Goal: Task Accomplishment & Management: Complete application form

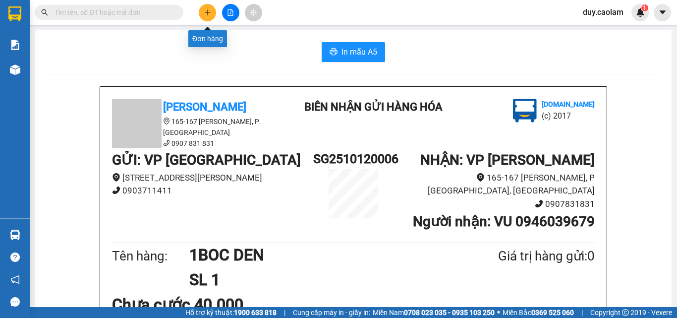
click at [212, 16] on button at bounding box center [207, 12] width 17 height 17
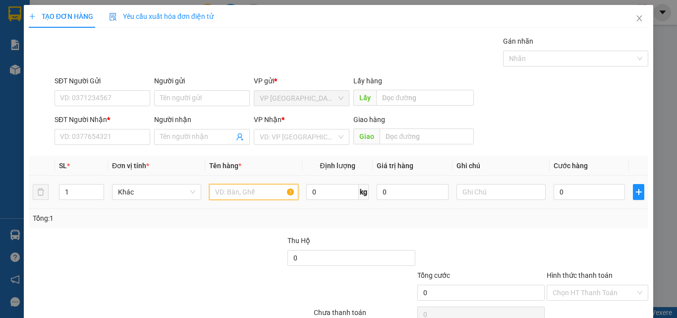
click at [241, 184] on input "text" at bounding box center [253, 192] width 89 height 16
type input "1 AO MUA"
click at [571, 199] on input "0" at bounding box center [589, 192] width 71 height 16
type input "3"
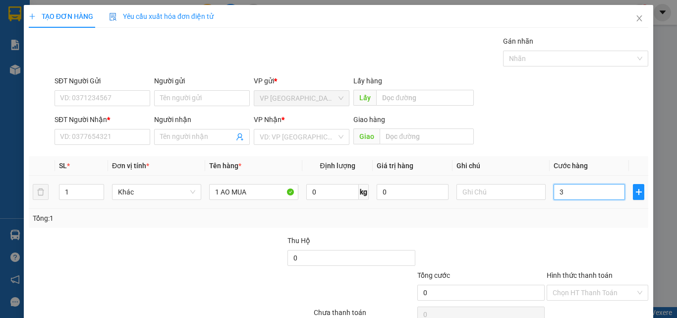
type input "3"
type input "30"
type input "300"
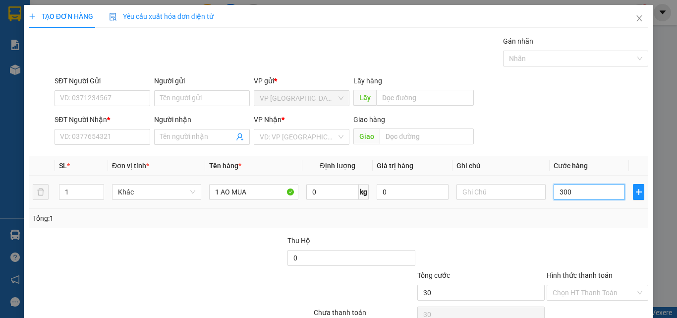
type input "300"
type input "3.000"
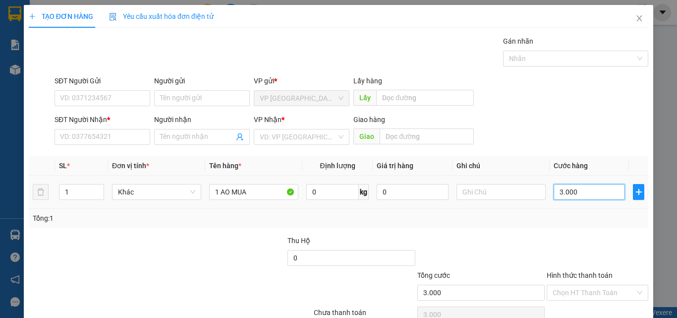
type input "30.000"
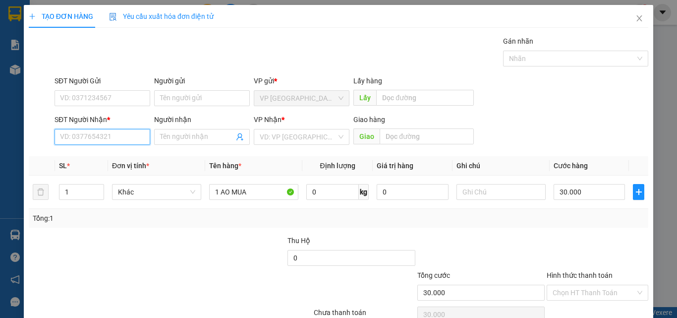
click at [92, 138] on input "SĐT Người Nhận *" at bounding box center [103, 137] width 96 height 16
type input "0933822060"
click at [113, 157] on div "0933822060 - MINH" at bounding box center [101, 156] width 83 height 11
type input "MINH"
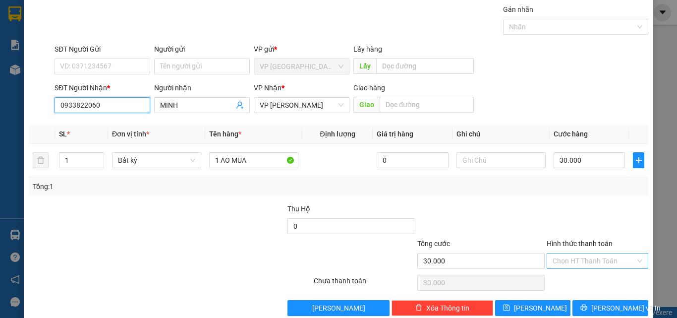
scroll to position [49, 0]
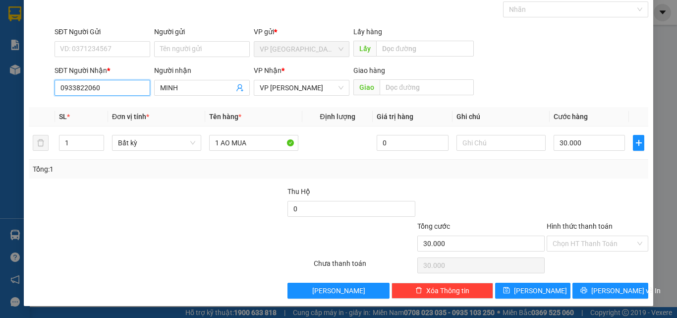
type input "0933822060"
click at [579, 227] on label "Hình thức thanh toán" at bounding box center [580, 226] width 66 height 8
click at [579, 236] on input "Hình thức thanh toán" at bounding box center [594, 243] width 83 height 15
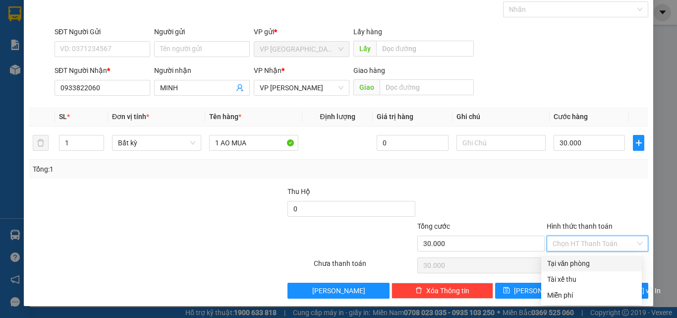
drag, startPoint x: 583, startPoint y: 260, endPoint x: 575, endPoint y: 192, distance: 68.8
click at [575, 192] on div "Transit Pickup Surcharge Ids Transit Deliver Surcharge Ids Transit Deliver Surc…" at bounding box center [339, 143] width 620 height 312
click at [585, 263] on div "Tại văn phòng" at bounding box center [591, 263] width 89 height 11
type input "0"
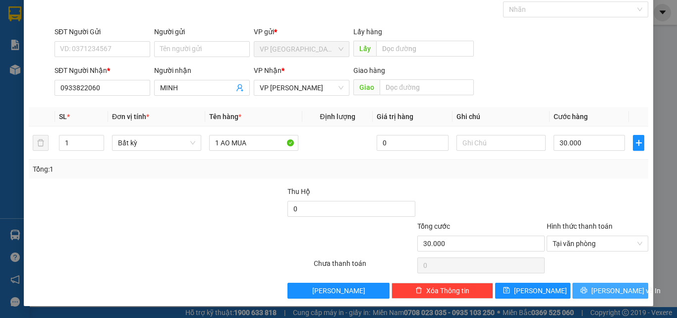
click at [595, 295] on button "[PERSON_NAME] và In" at bounding box center [611, 291] width 76 height 16
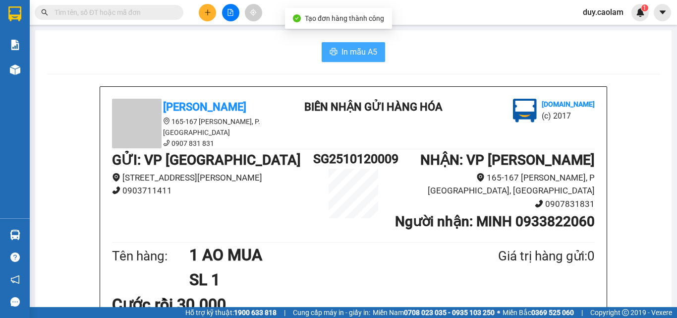
click at [360, 46] on span "In mẫu A5" at bounding box center [360, 52] width 36 height 12
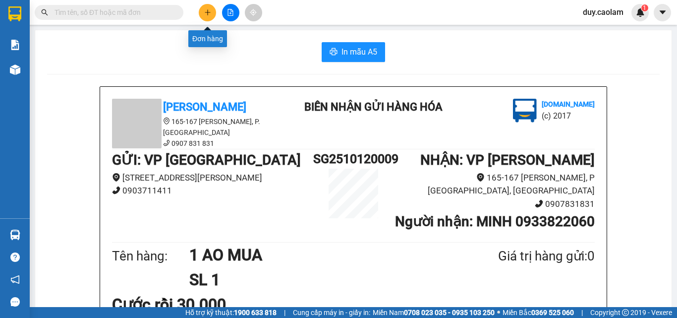
click at [206, 16] on button at bounding box center [207, 12] width 17 height 17
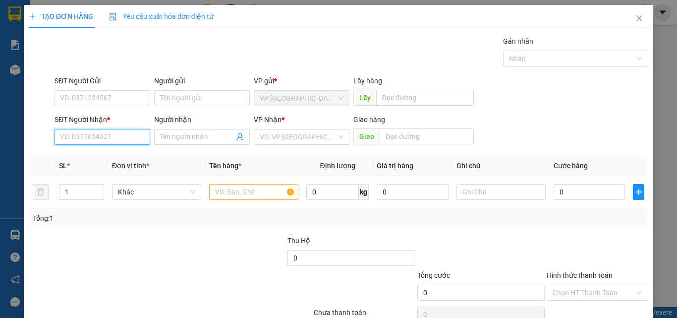
click at [87, 137] on input "SĐT Người Nhận *" at bounding box center [103, 137] width 96 height 16
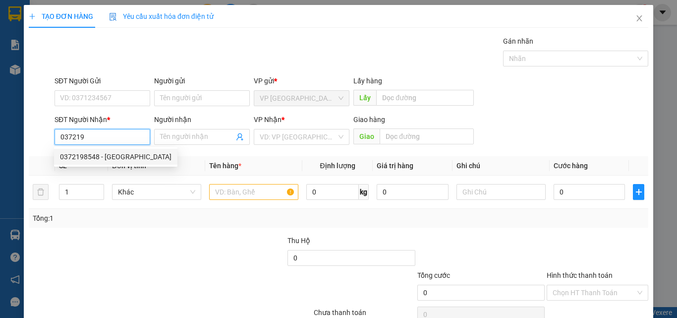
click at [102, 158] on div "0372198548 - [GEOGRAPHIC_DATA]" at bounding box center [116, 156] width 112 height 11
type input "0372198548"
type input "[PERSON_NAME]"
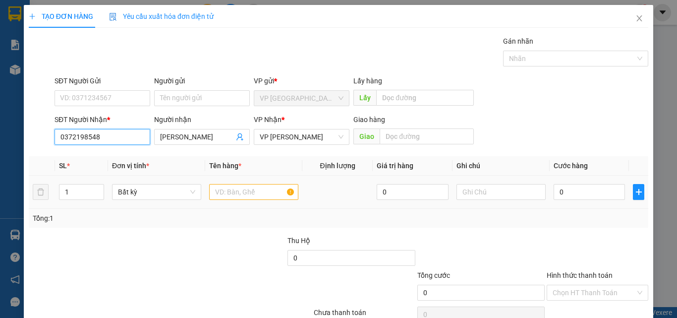
type input "0372198548"
click at [228, 190] on input "text" at bounding box center [253, 192] width 89 height 16
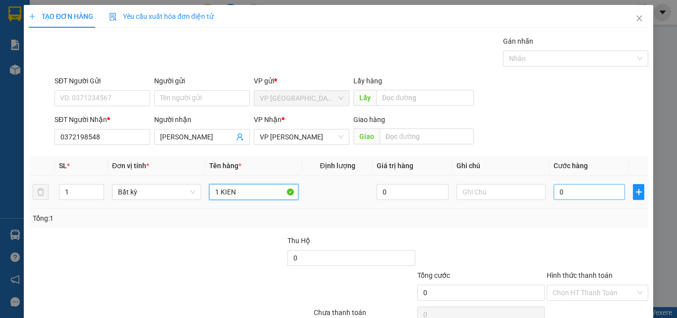
type input "1 KIEN"
click at [567, 196] on input "0" at bounding box center [589, 192] width 71 height 16
type input "4"
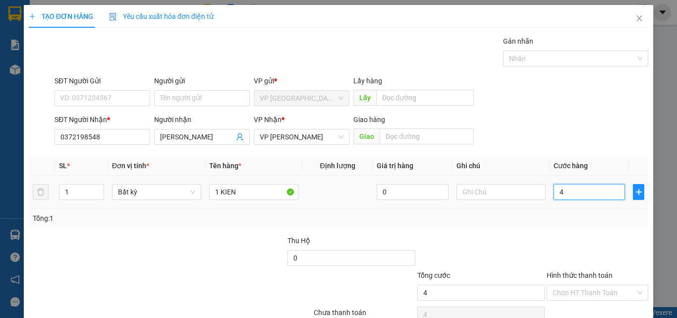
type input "40"
type input "400"
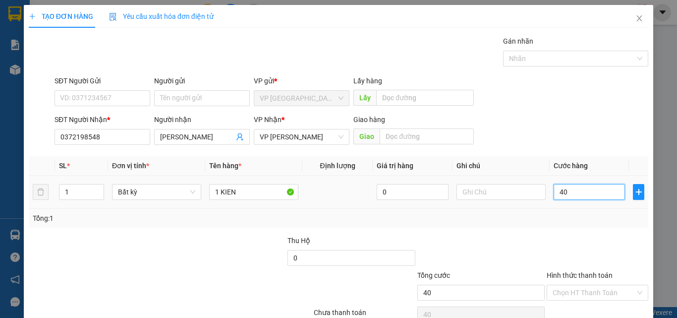
type input "400"
type input "4.000"
type input "40.000"
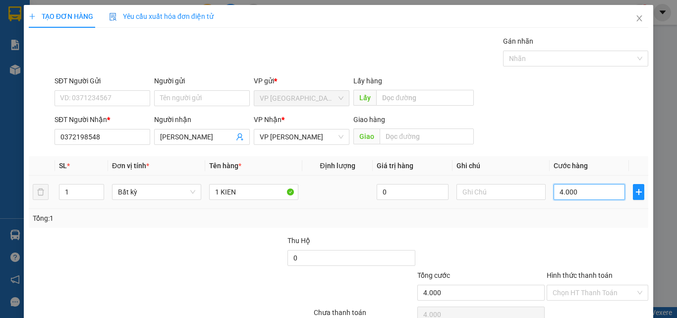
type input "40.000"
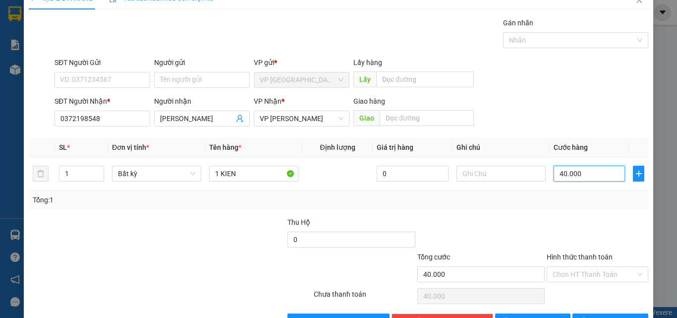
scroll to position [49, 0]
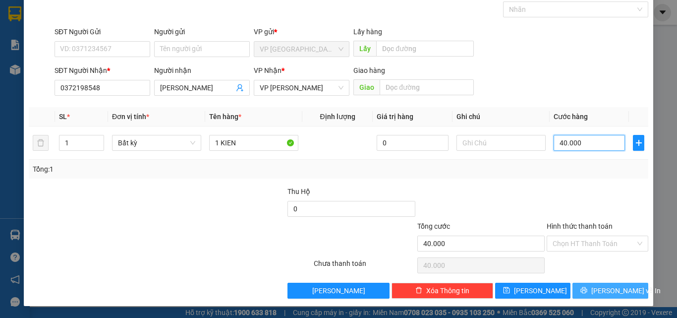
type input "40.000"
click at [604, 291] on span "[PERSON_NAME] và In" at bounding box center [625, 290] width 69 height 11
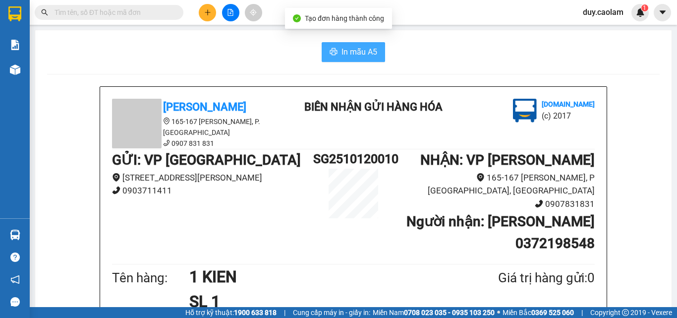
click at [357, 52] on span "In mẫu A5" at bounding box center [360, 52] width 36 height 12
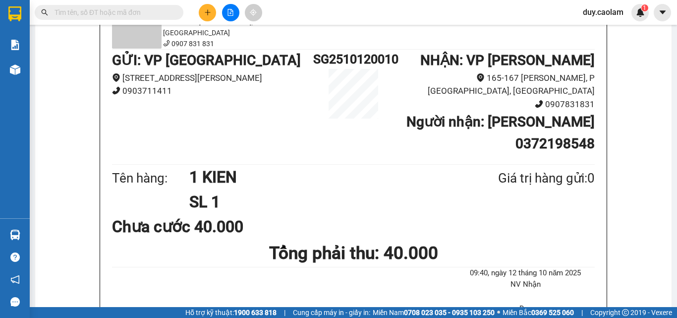
scroll to position [99, 0]
